Goal: Task Accomplishment & Management: Use online tool/utility

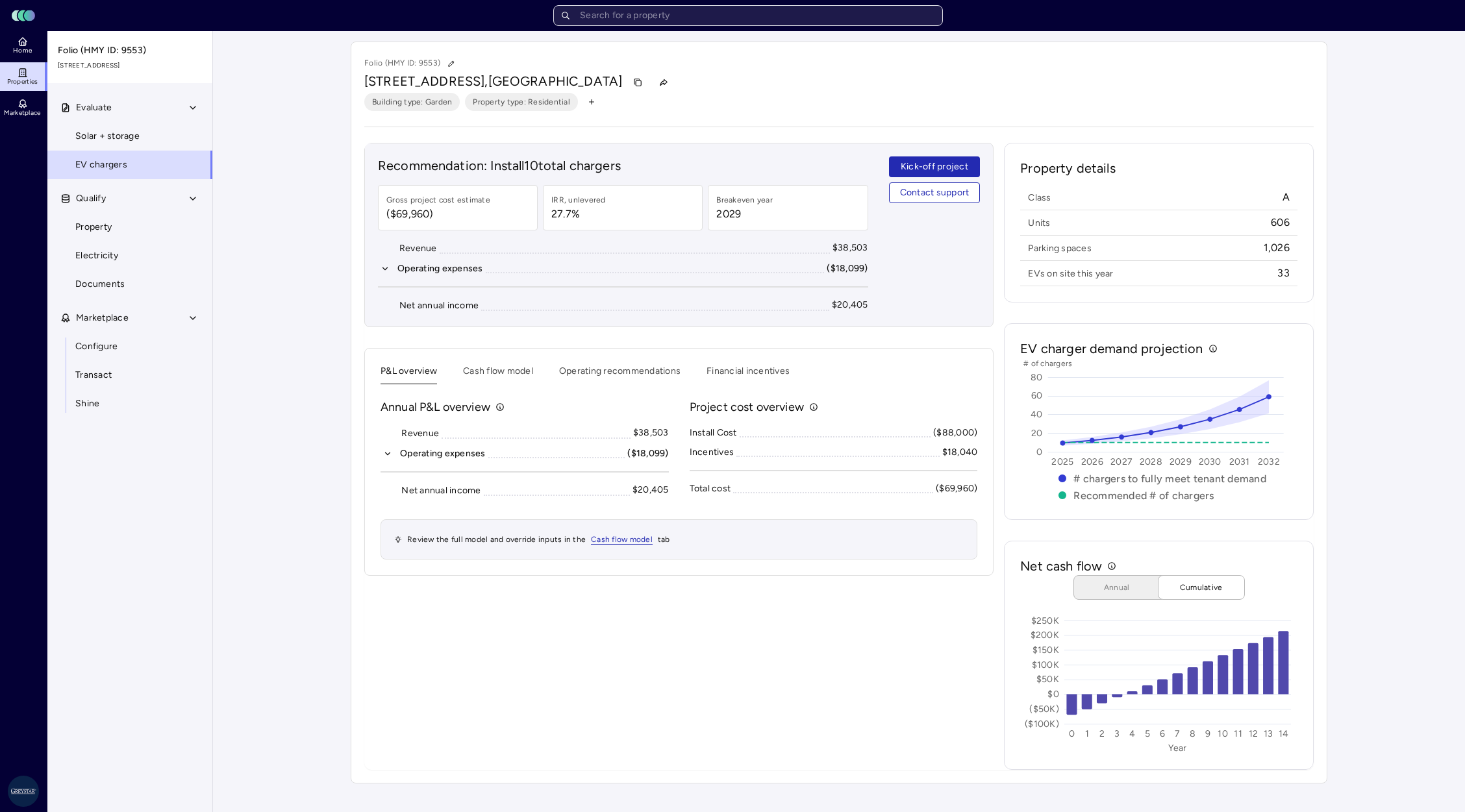
click at [758, 24] on input "text" at bounding box center [748, 16] width 389 height 21
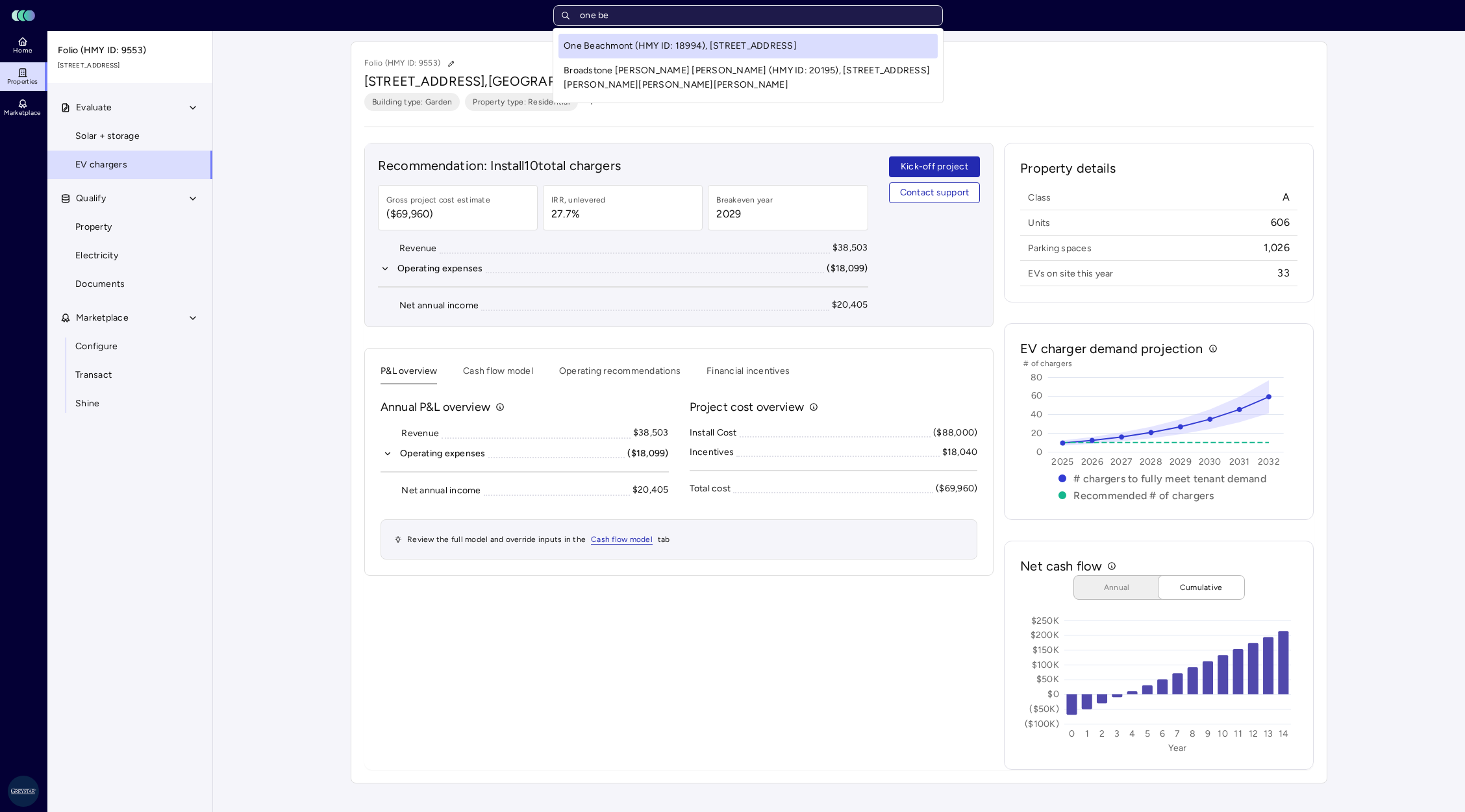
type input "one bea"
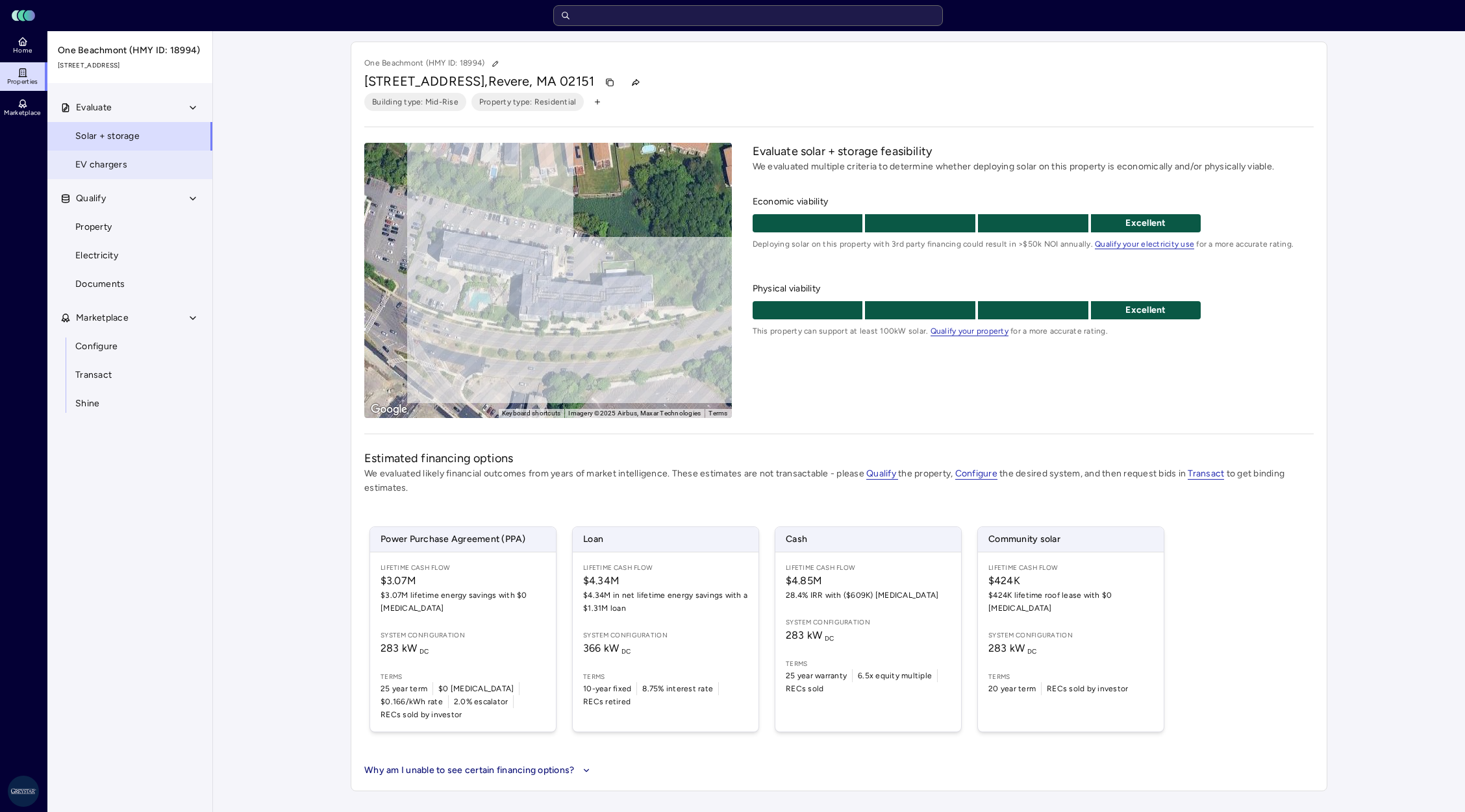
click at [96, 170] on span "EV chargers" at bounding box center [101, 165] width 52 height 15
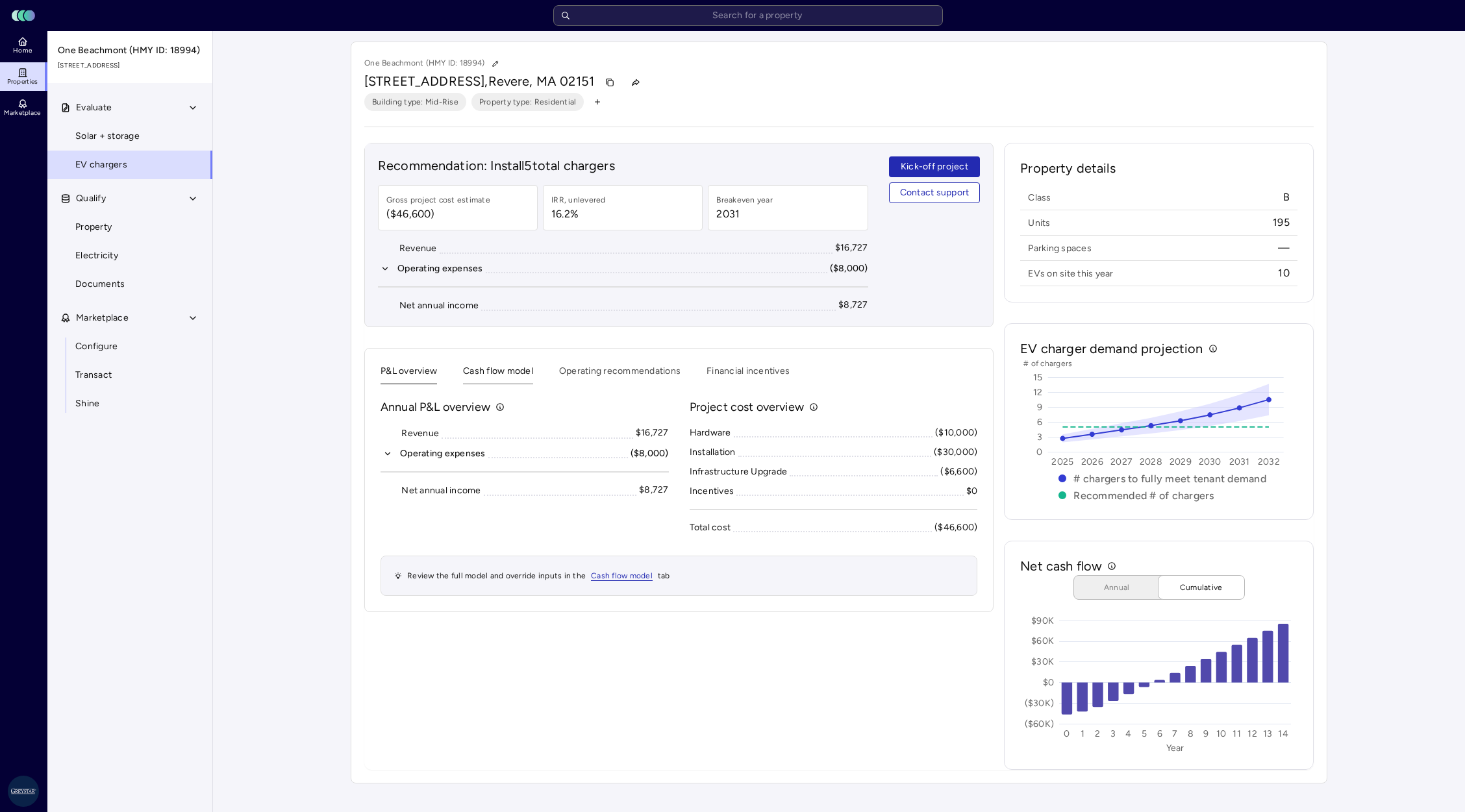
click at [520, 378] on button "Cash flow model" at bounding box center [498, 374] width 70 height 20
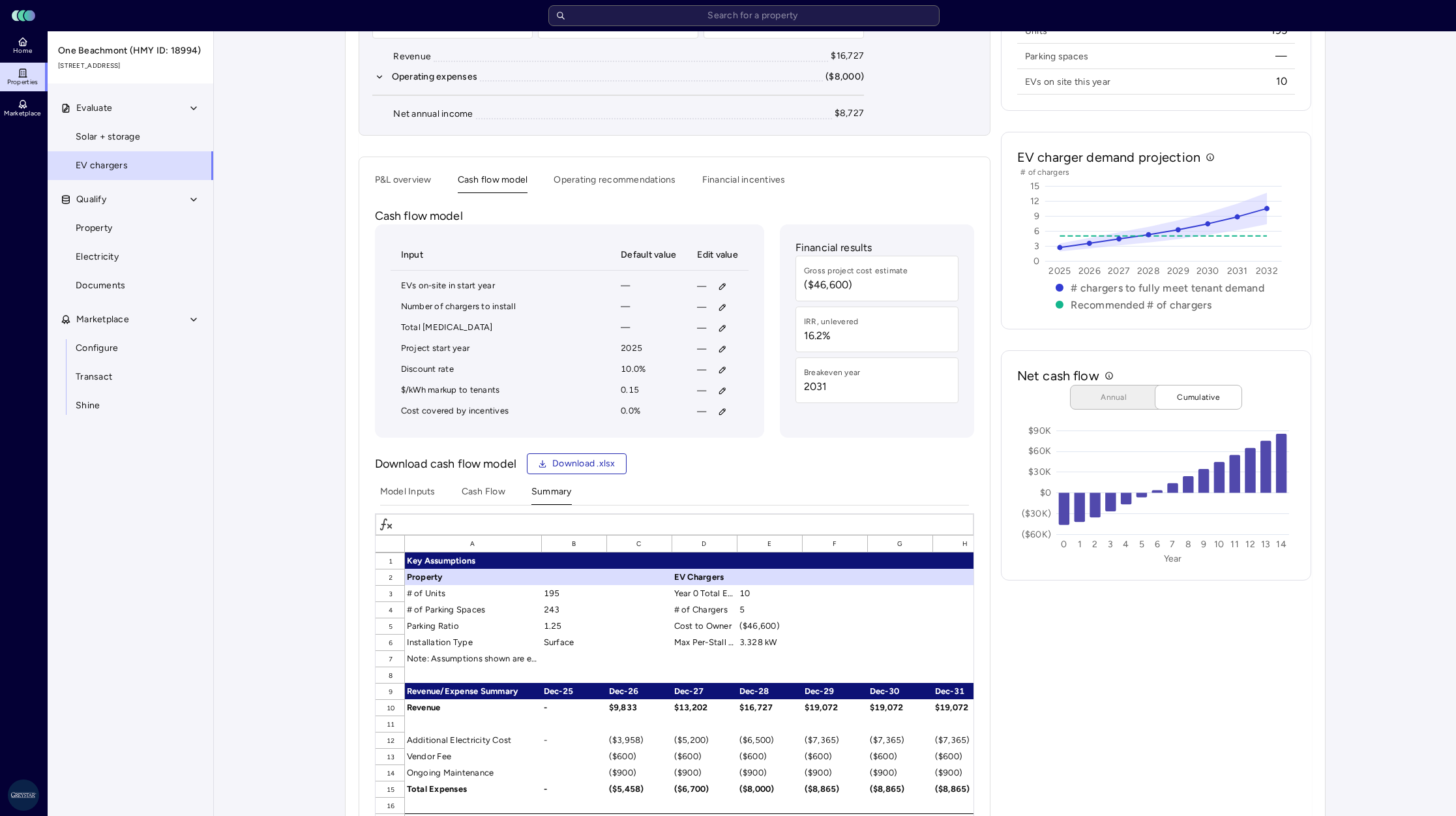
scroll to position [98, 0]
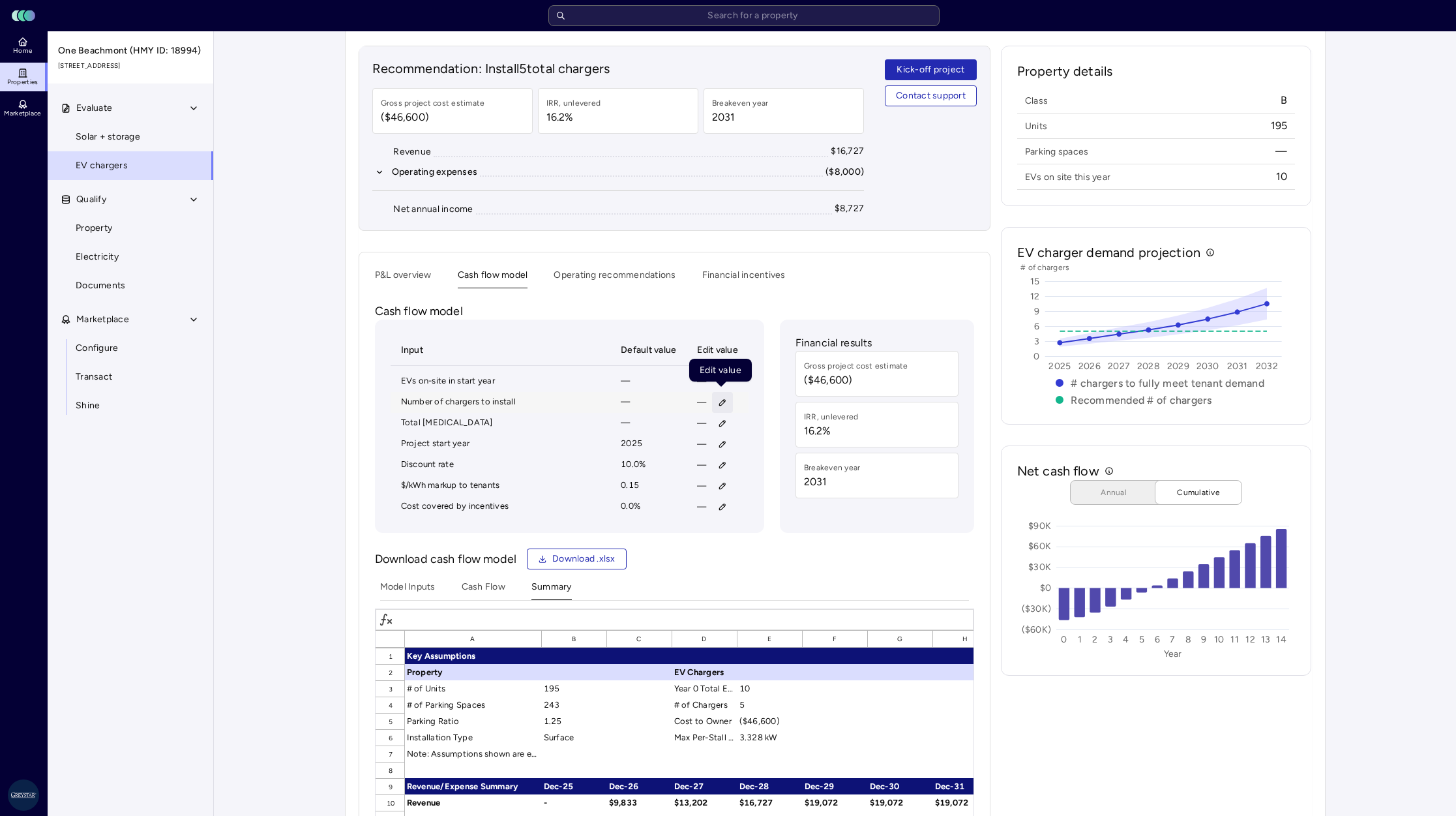
click at [718, 398] on icon "button" at bounding box center [722, 402] width 9 height 9
type input "0"
type input "10"
click at [782, 487] on span "Save" at bounding box center [782, 488] width 21 height 15
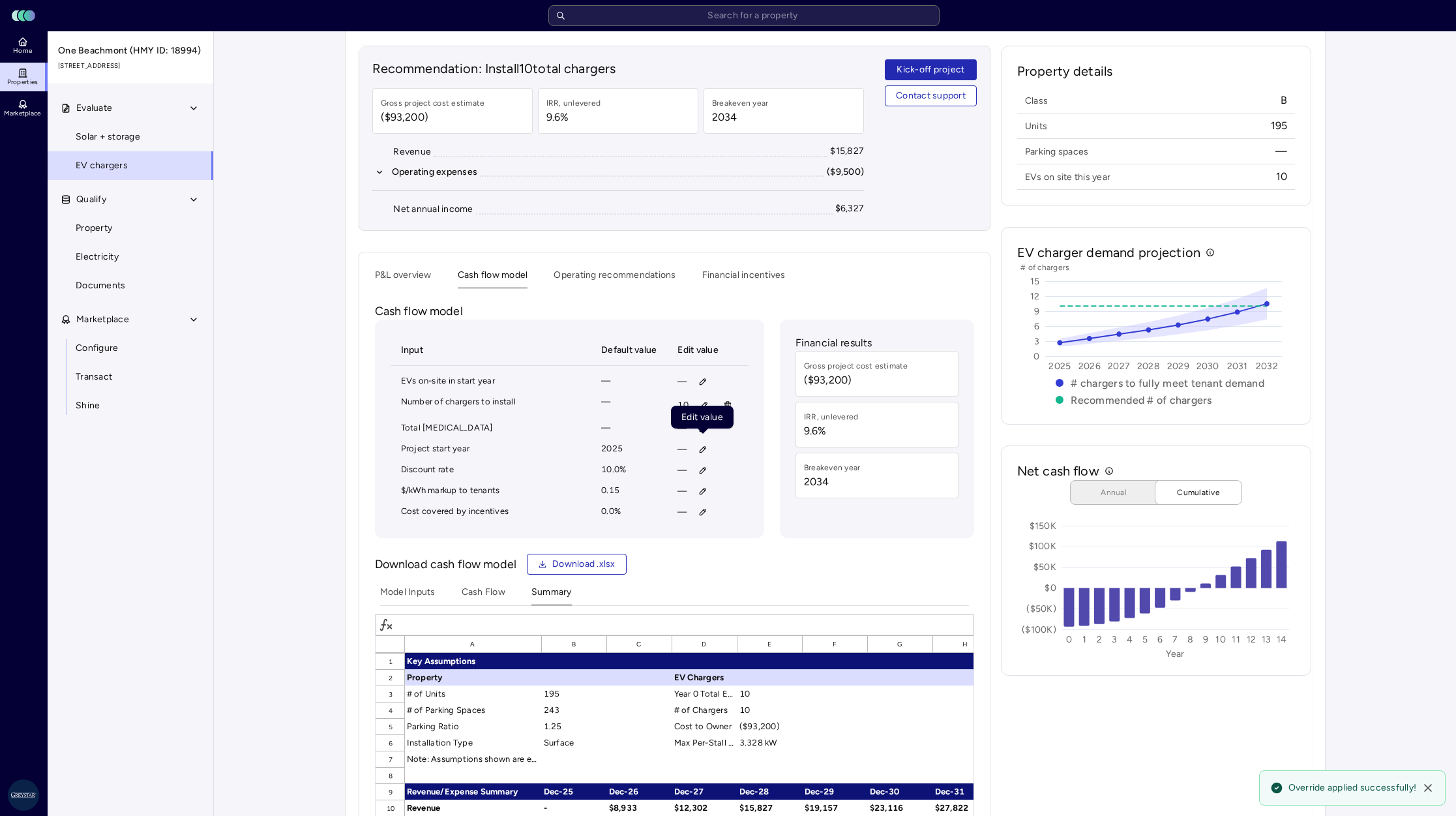
click at [702, 427] on div "Edit value Edit value" at bounding box center [702, 417] width 63 height 23
click at [700, 426] on icon "button" at bounding box center [703, 429] width 9 height 9
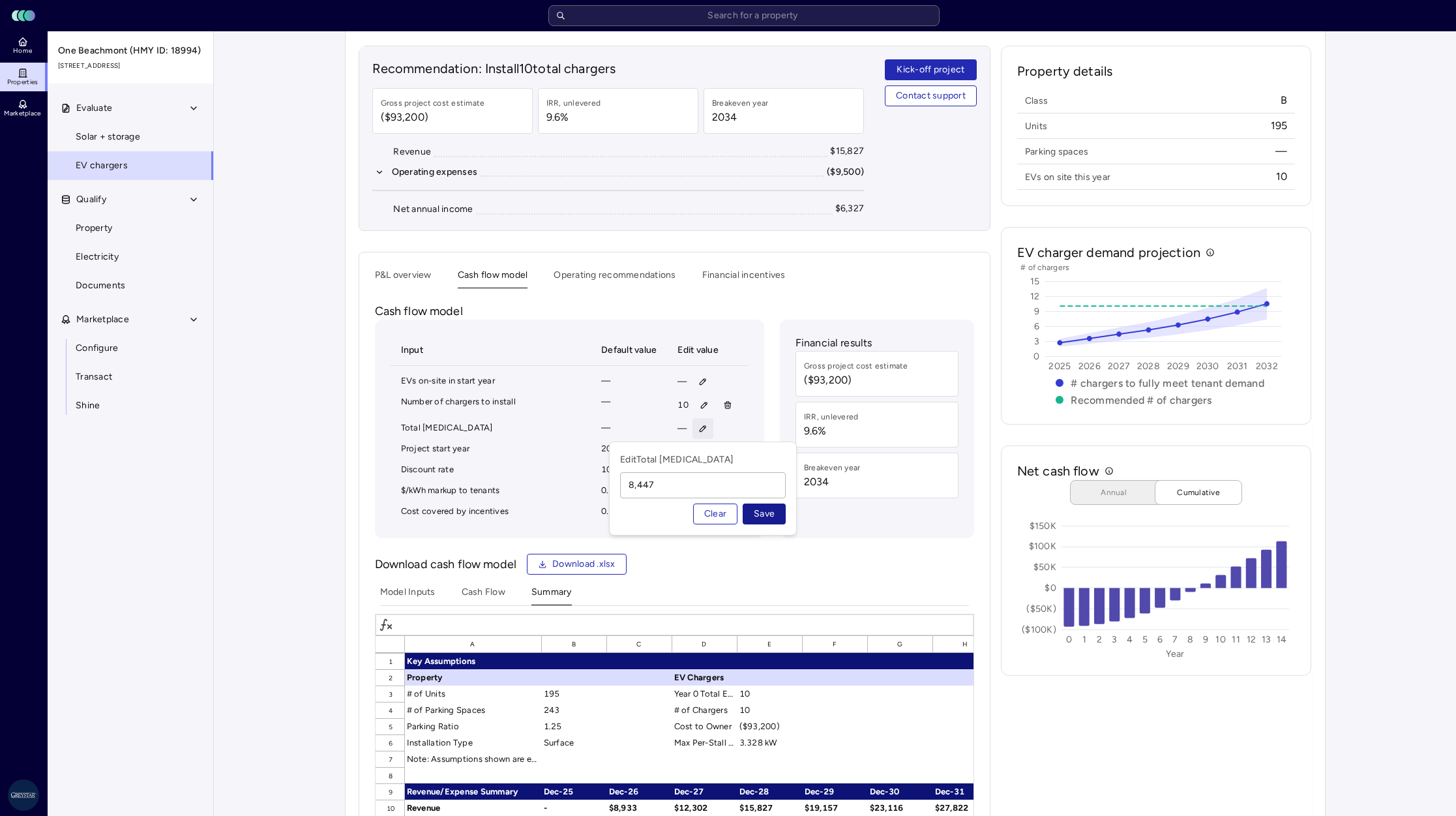
type input "8,447"
click at [764, 508] on span "Save" at bounding box center [764, 514] width 21 height 15
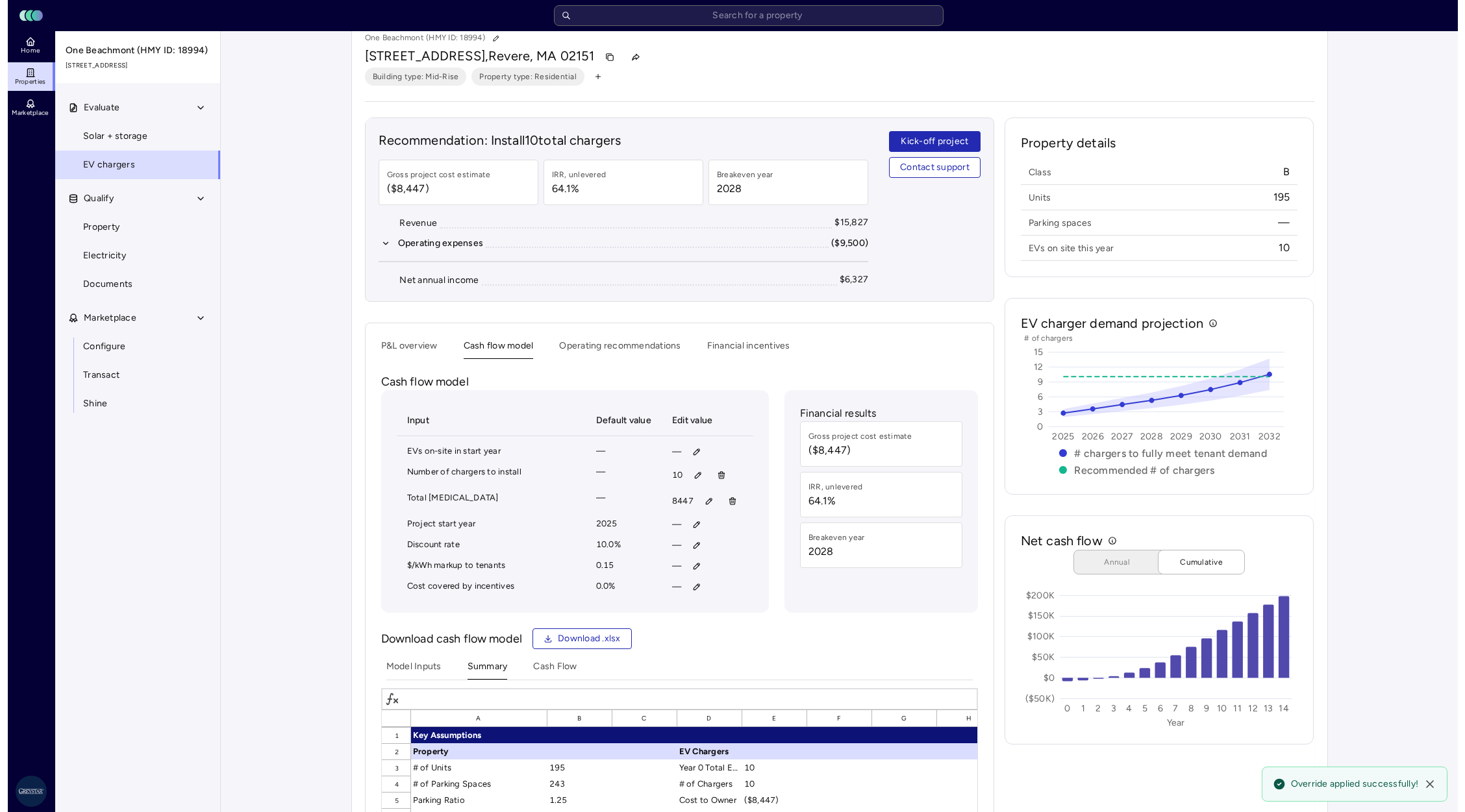
scroll to position [0, 0]
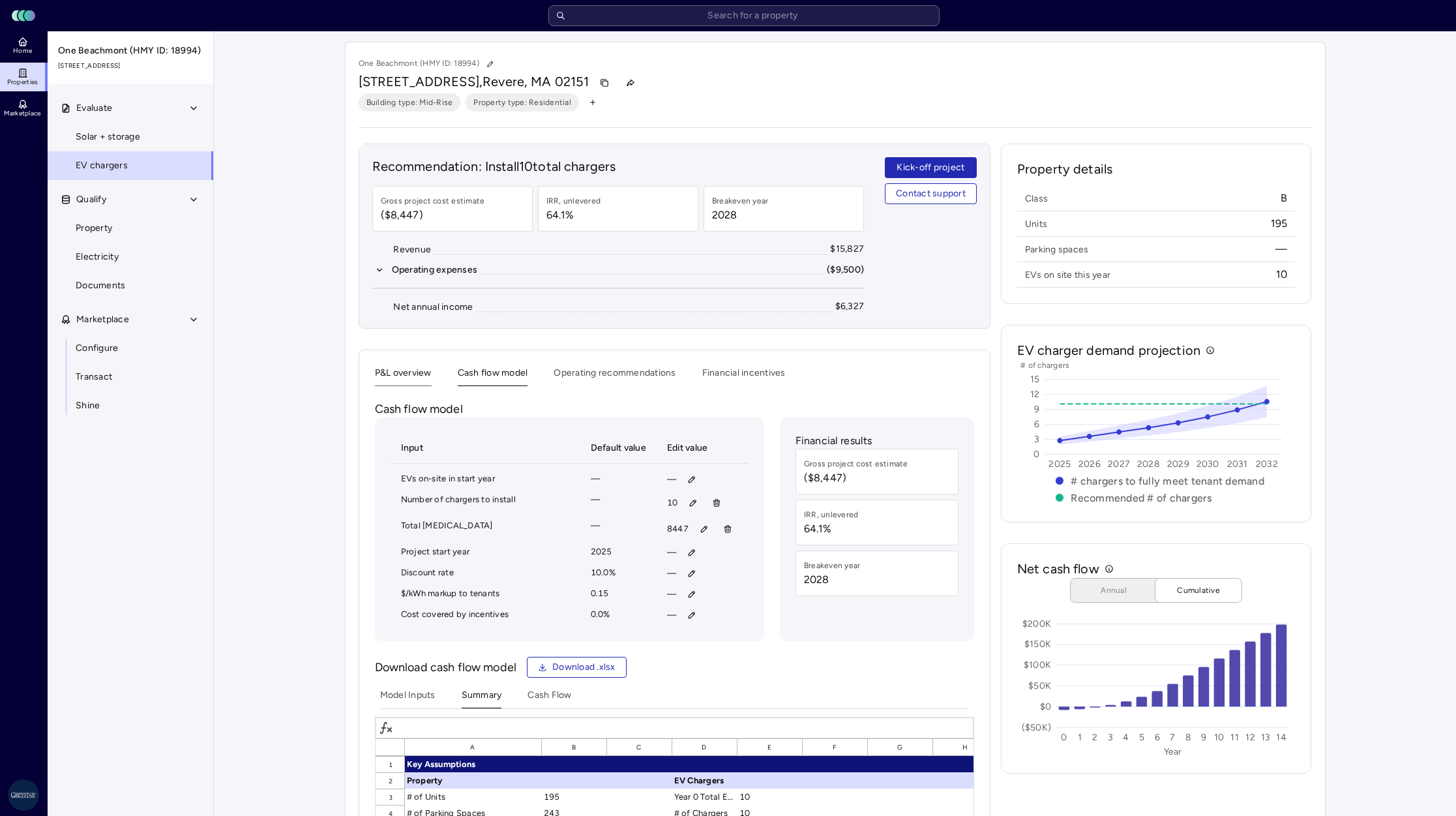
click at [425, 378] on button "P&L overview" at bounding box center [404, 376] width 57 height 20
